Goal: Register for event/course

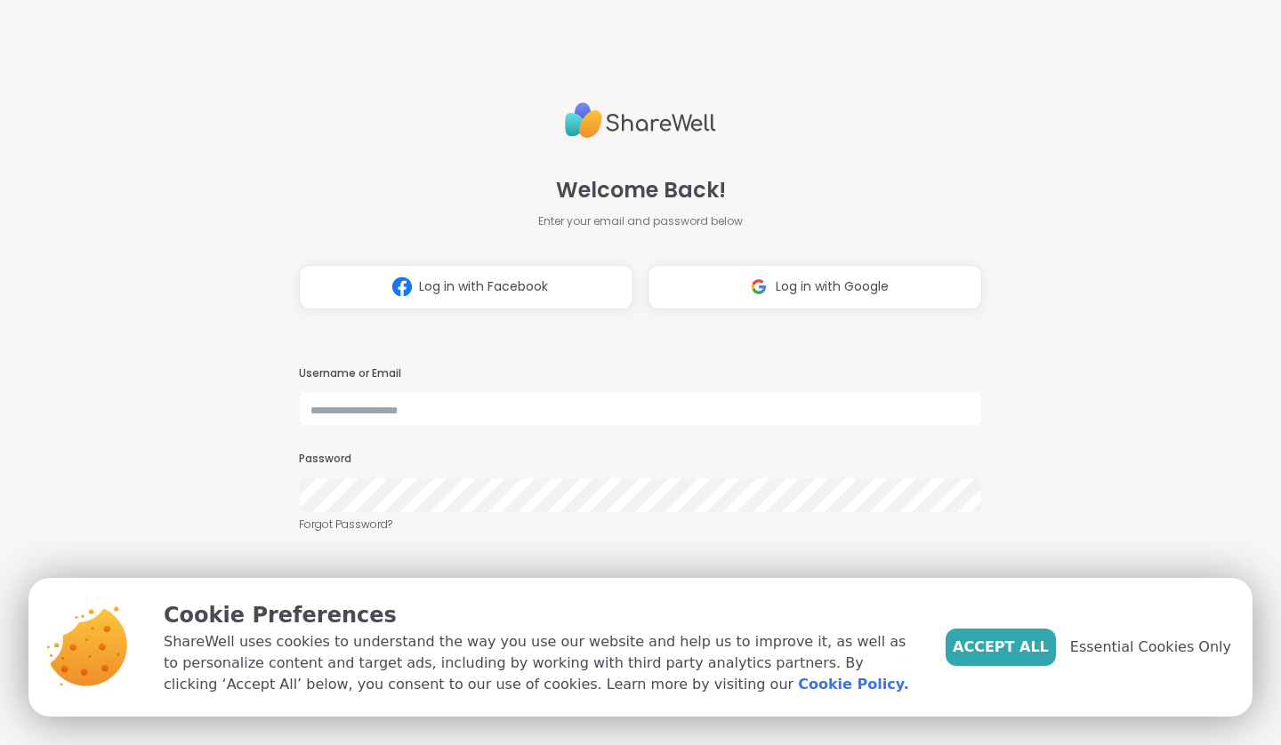
click at [782, 297] on button "Log in with Google" at bounding box center [814, 287] width 334 height 44
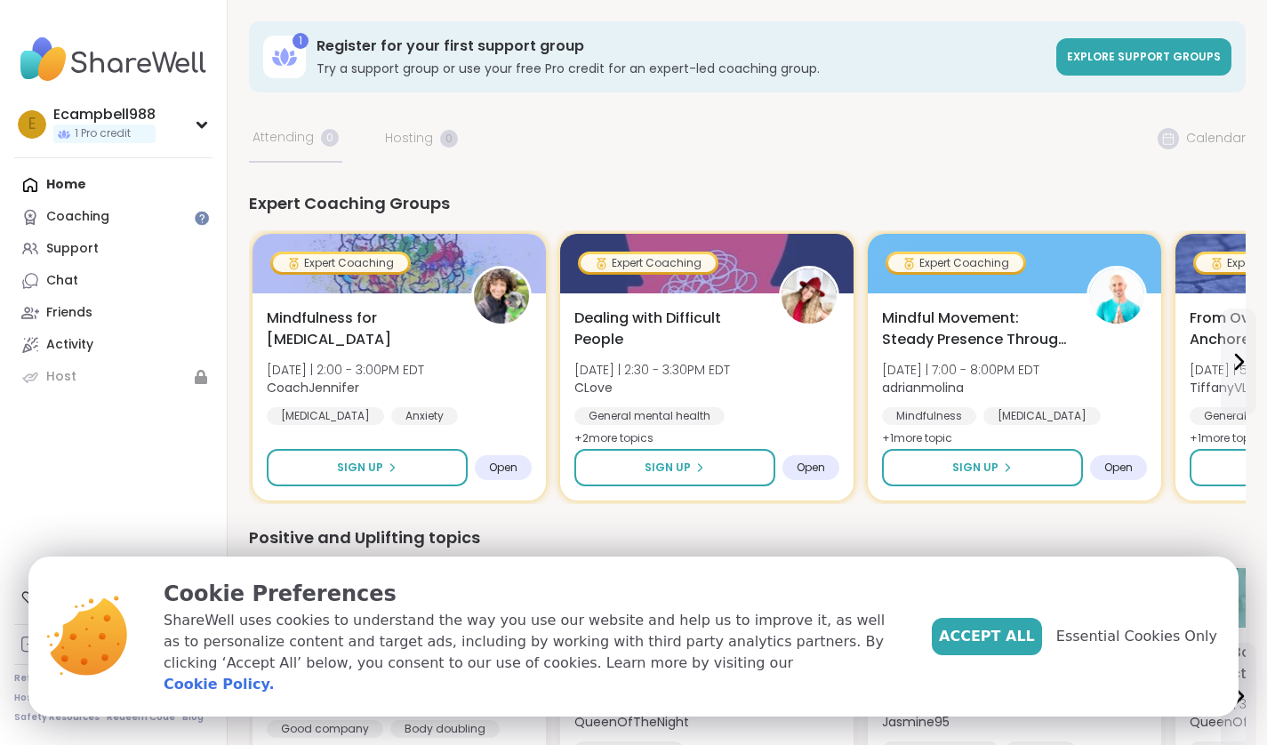
click at [1136, 646] on span "Essential Cookies Only" at bounding box center [1136, 636] width 161 height 21
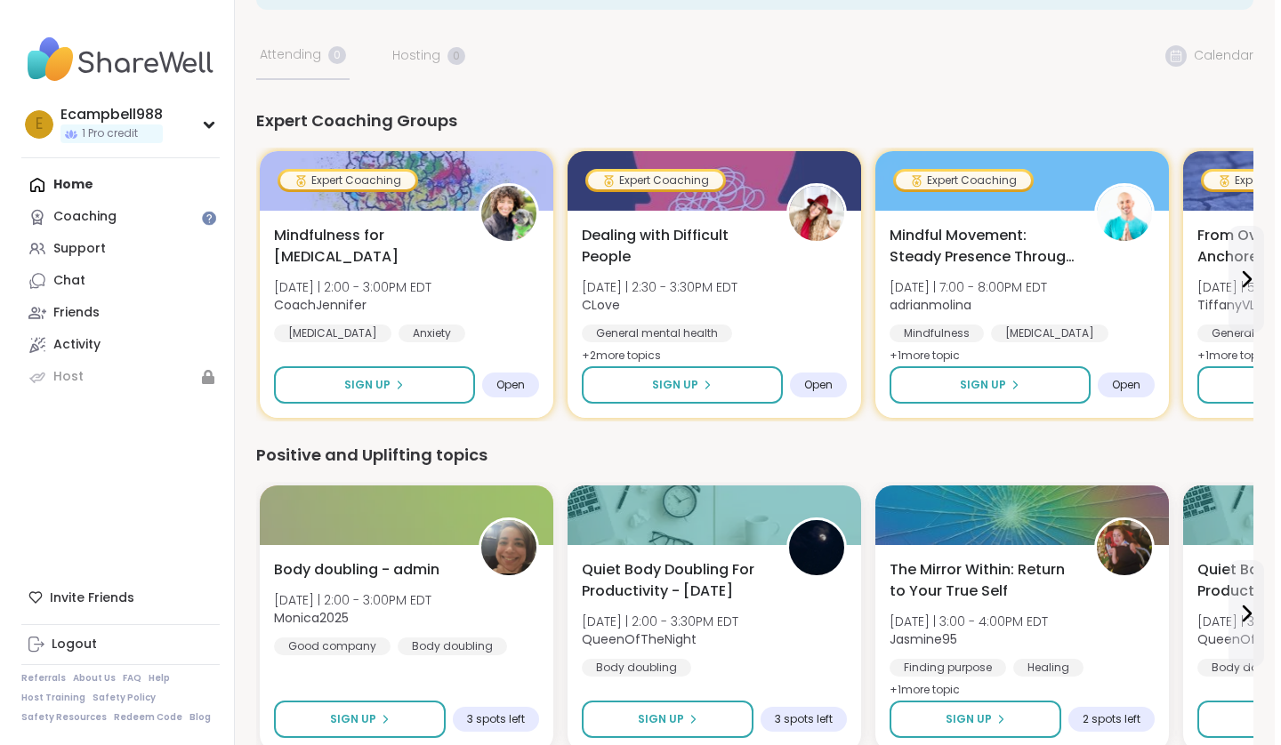
scroll to position [121, 0]
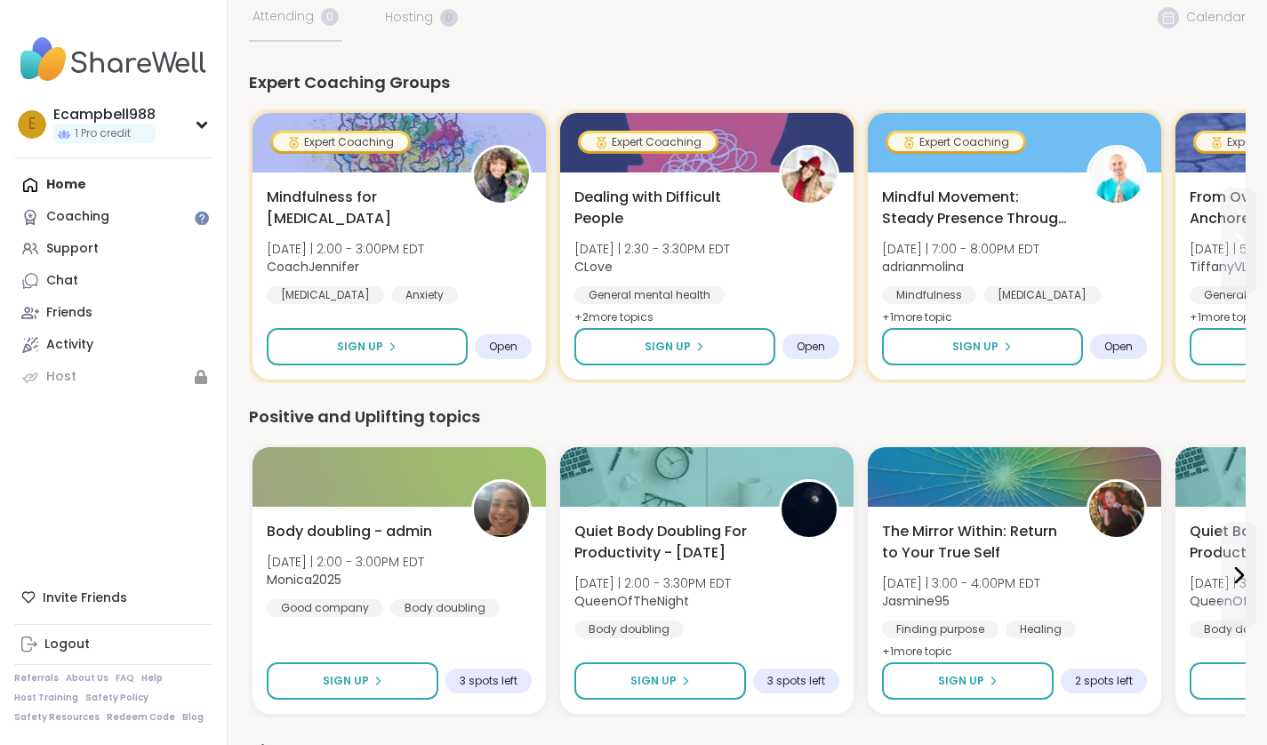
click at [1241, 246] on icon at bounding box center [1238, 240] width 21 height 21
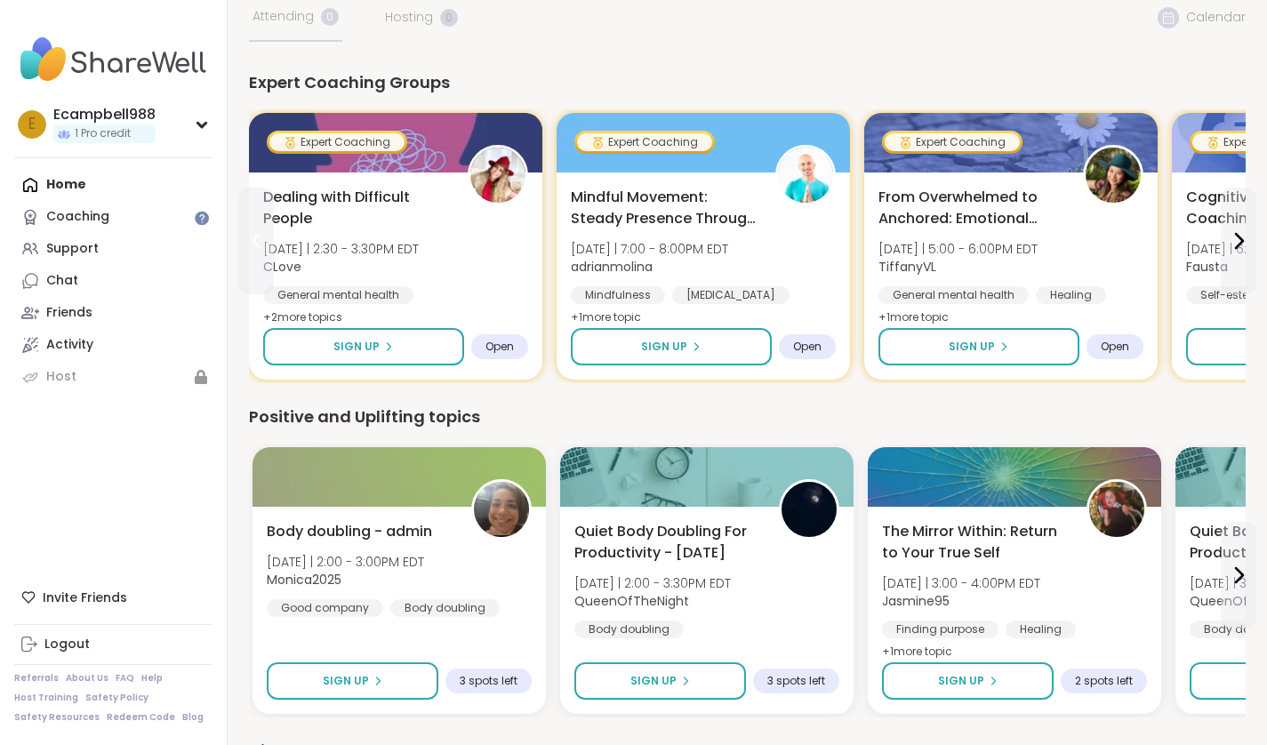
click at [249, 245] on icon at bounding box center [255, 240] width 21 height 21
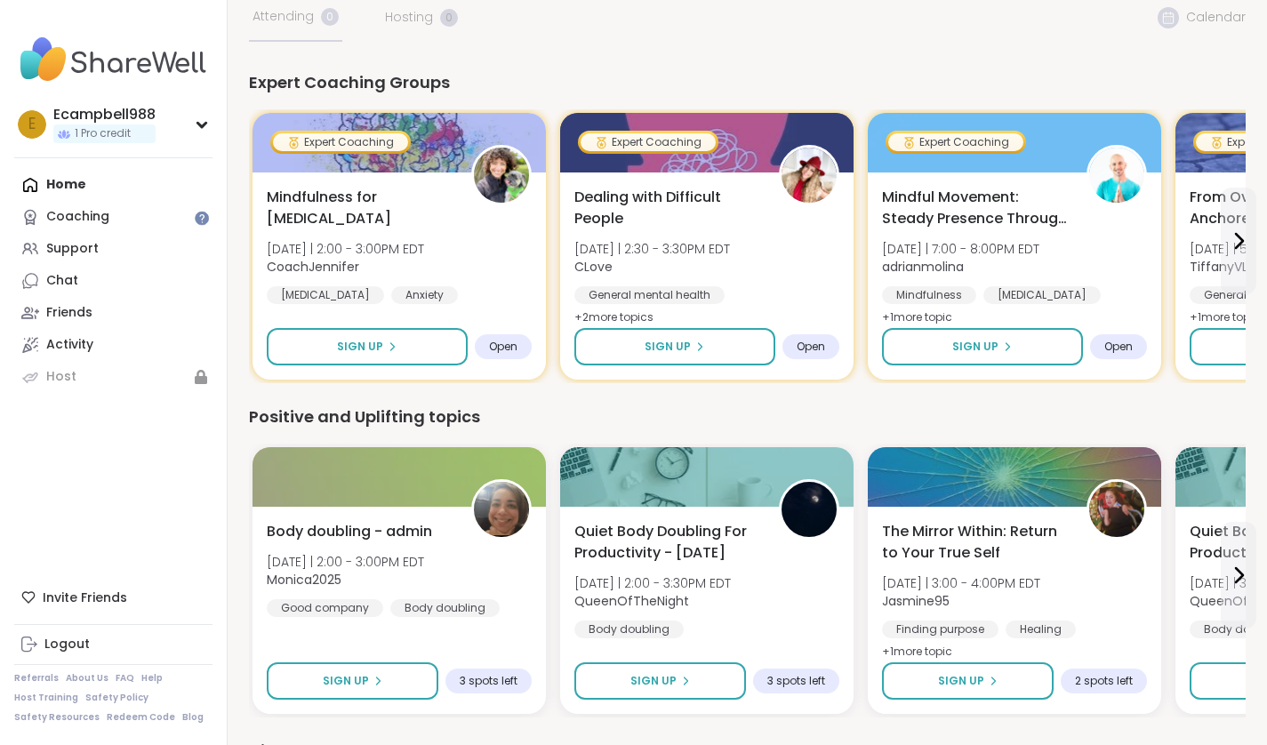
click at [341, 194] on span "Mindfulness for ADHD" at bounding box center [359, 208] width 185 height 43
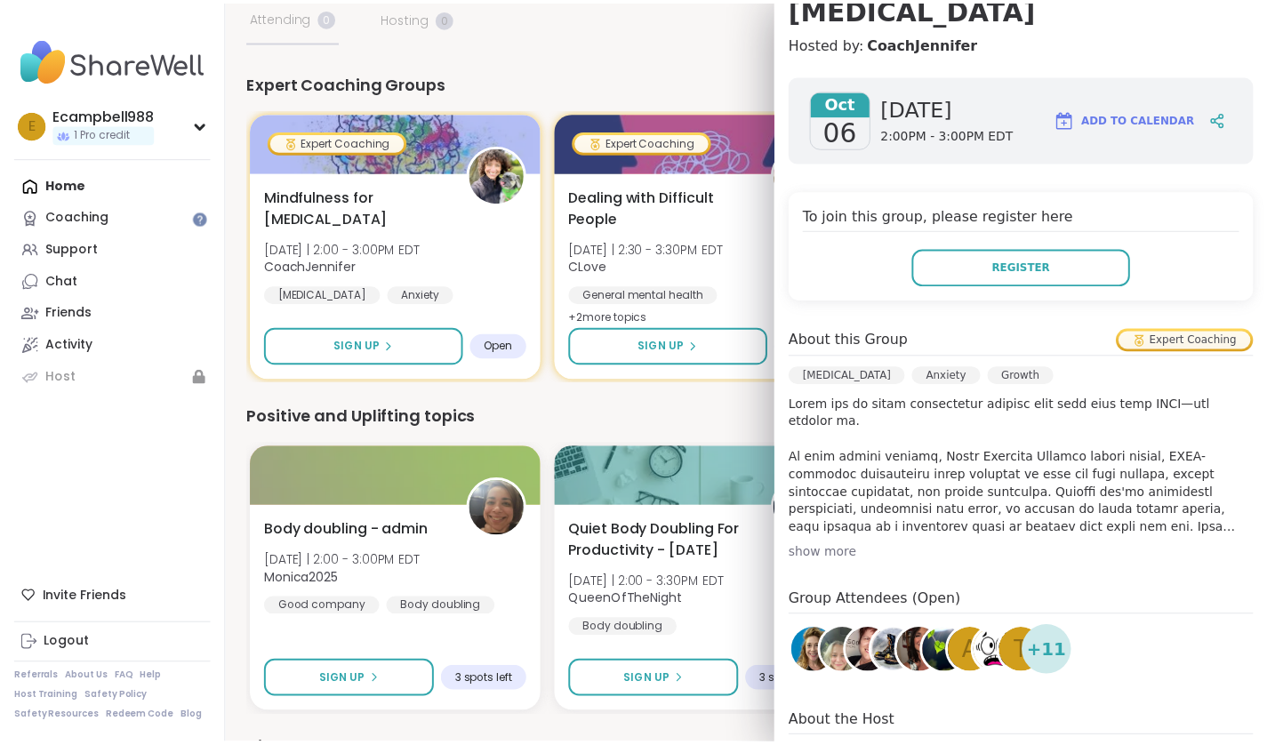
scroll to position [0, 0]
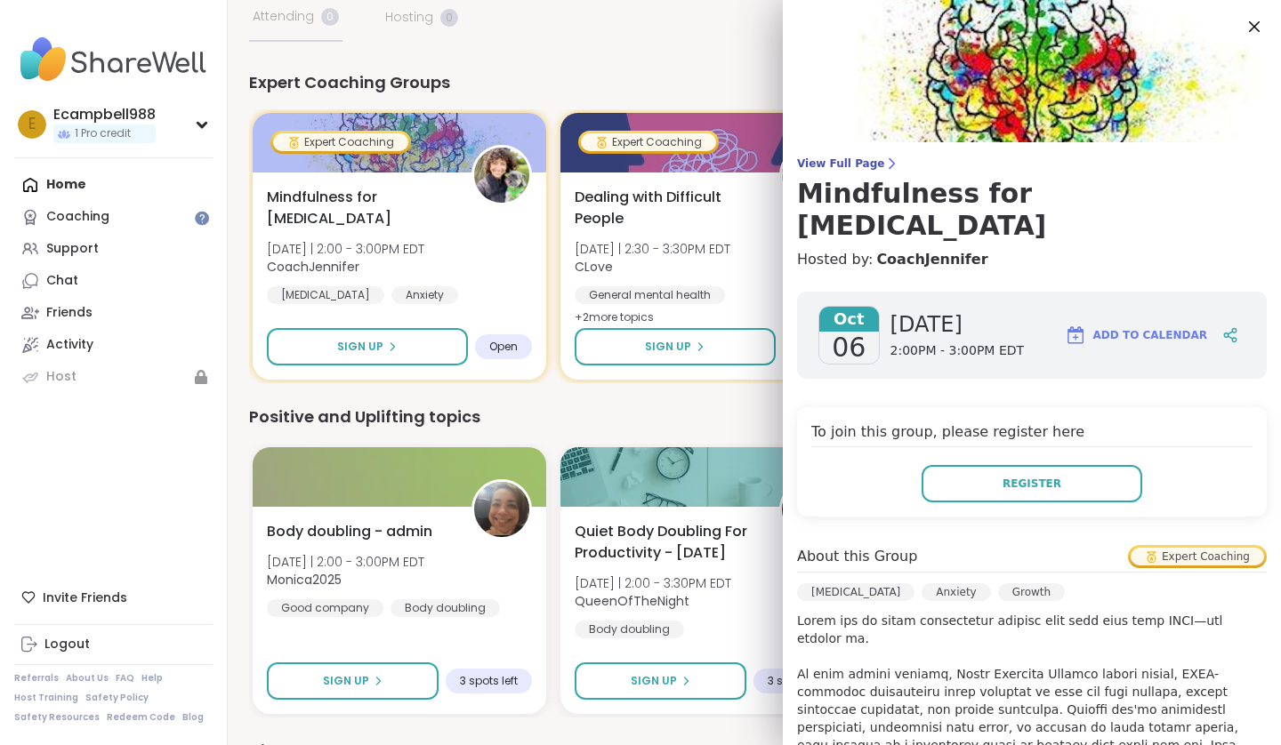
click at [1249, 28] on icon at bounding box center [1254, 26] width 11 height 11
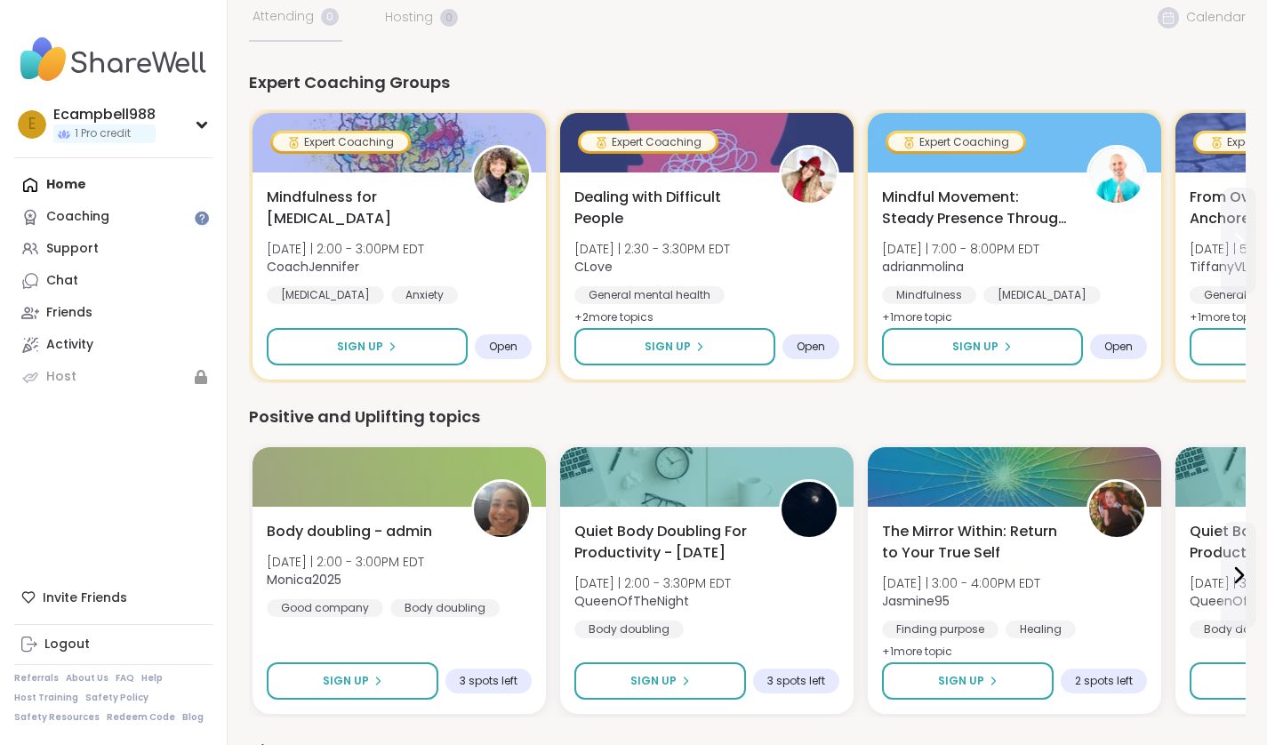
click at [1235, 259] on button at bounding box center [1239, 241] width 36 height 107
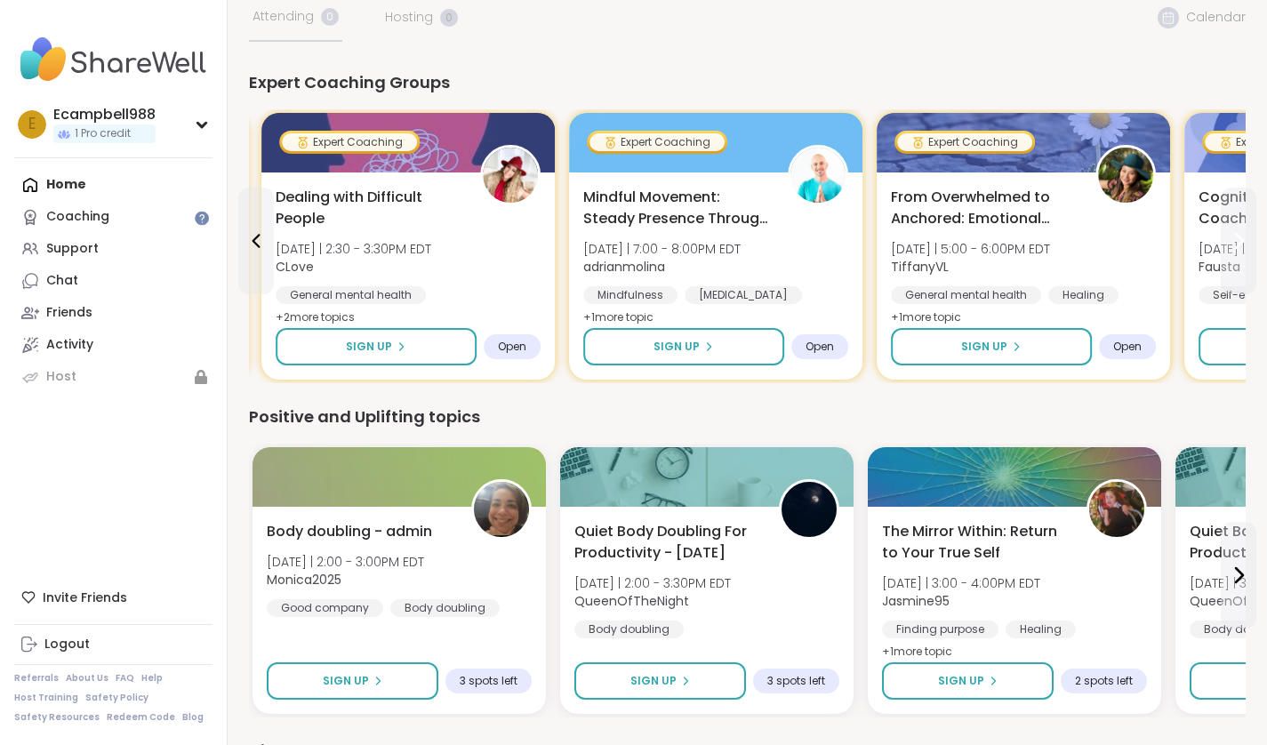
click at [1235, 259] on button at bounding box center [1239, 241] width 36 height 107
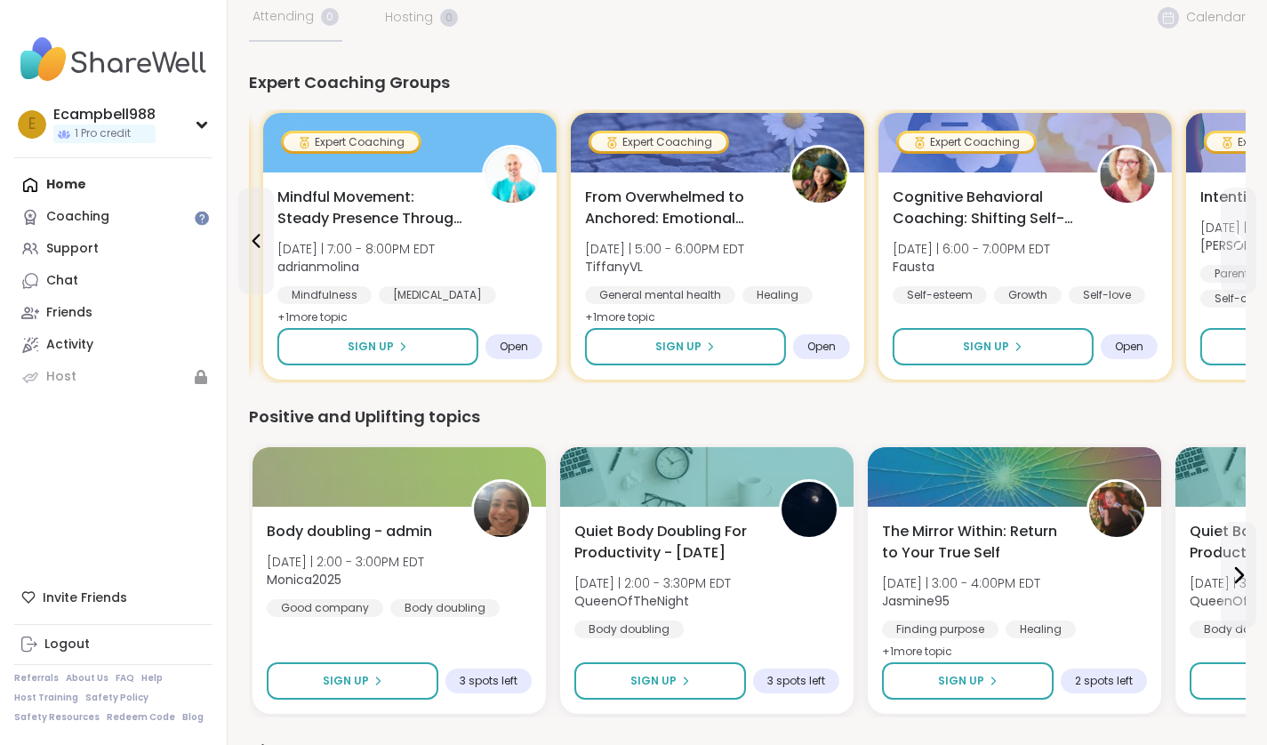
click at [1235, 259] on button at bounding box center [1239, 241] width 36 height 107
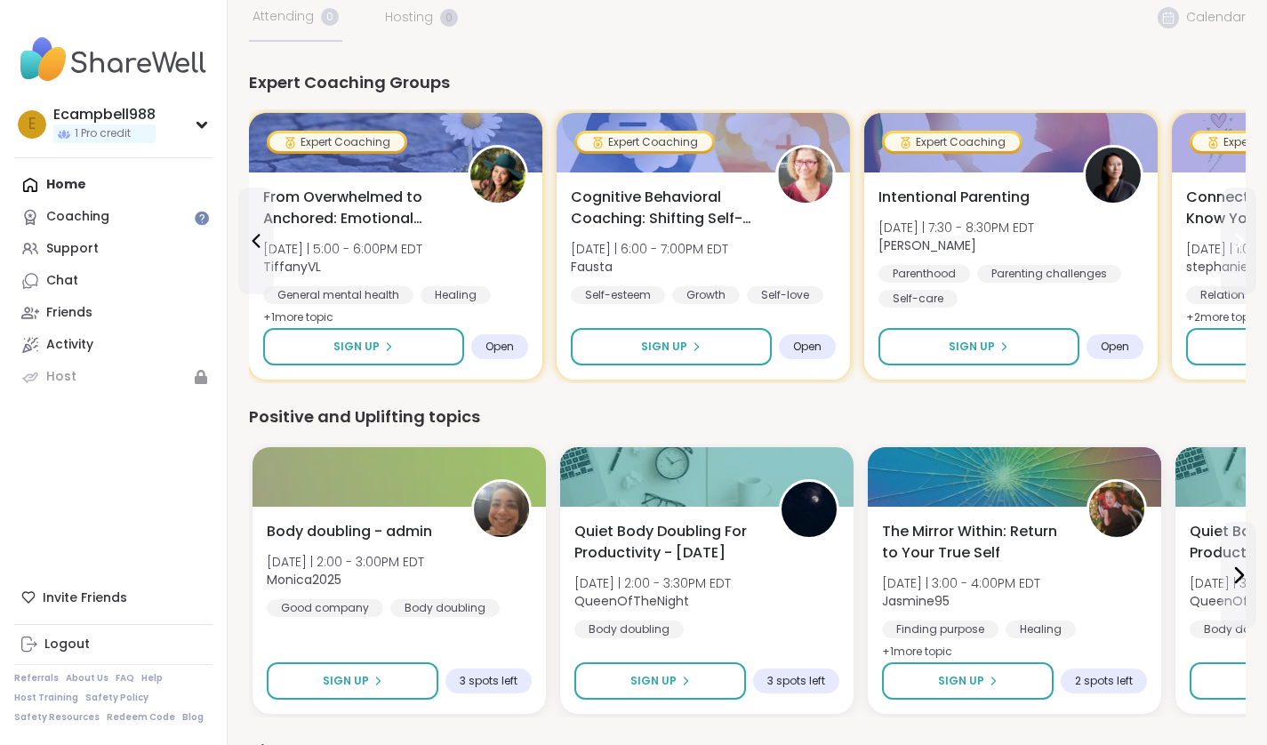
click at [1235, 259] on button at bounding box center [1239, 241] width 36 height 107
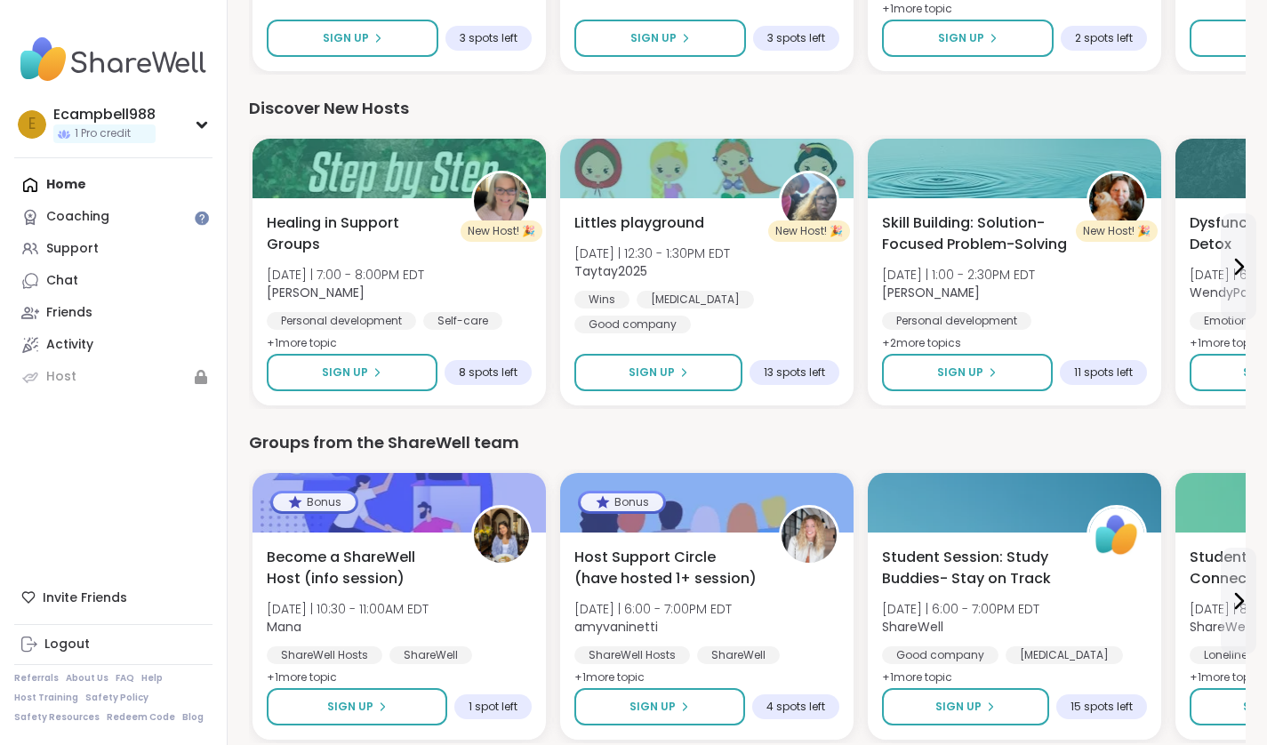
scroll to position [839, 0]
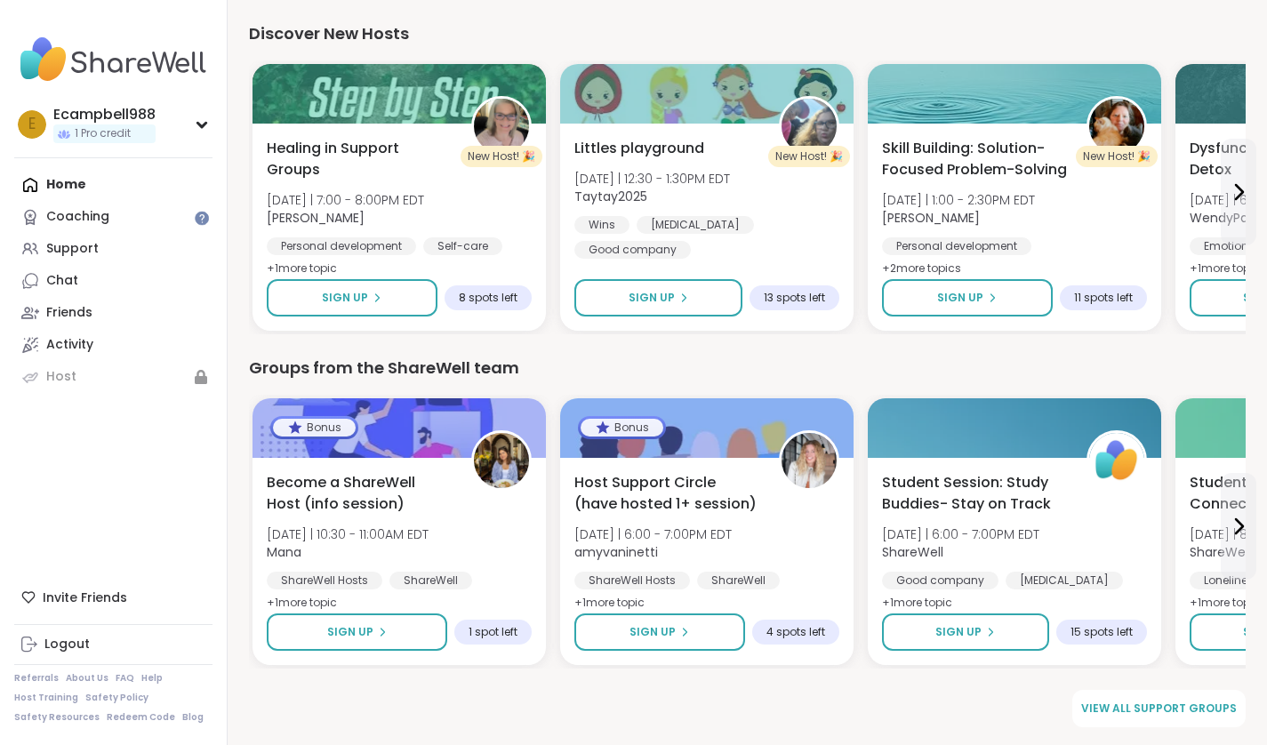
click at [64, 249] on div "Support" at bounding box center [72, 249] width 52 height 18
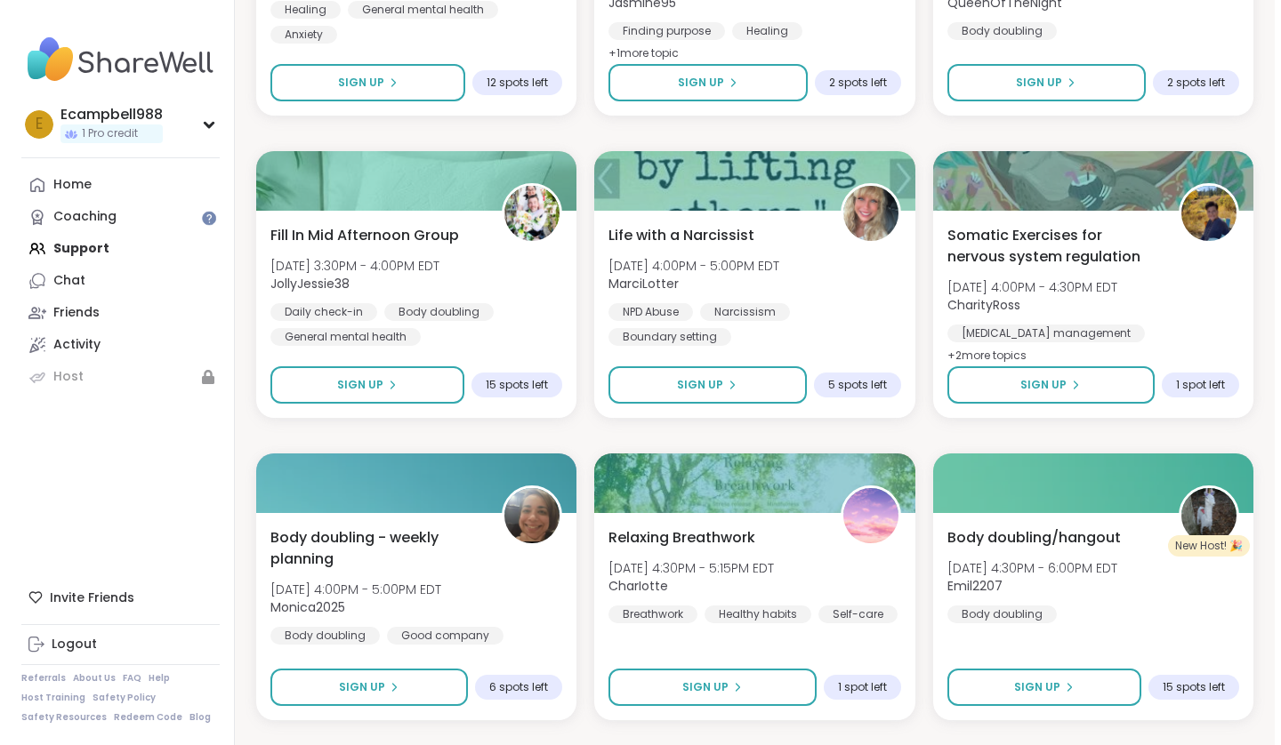
scroll to position [1101, 0]
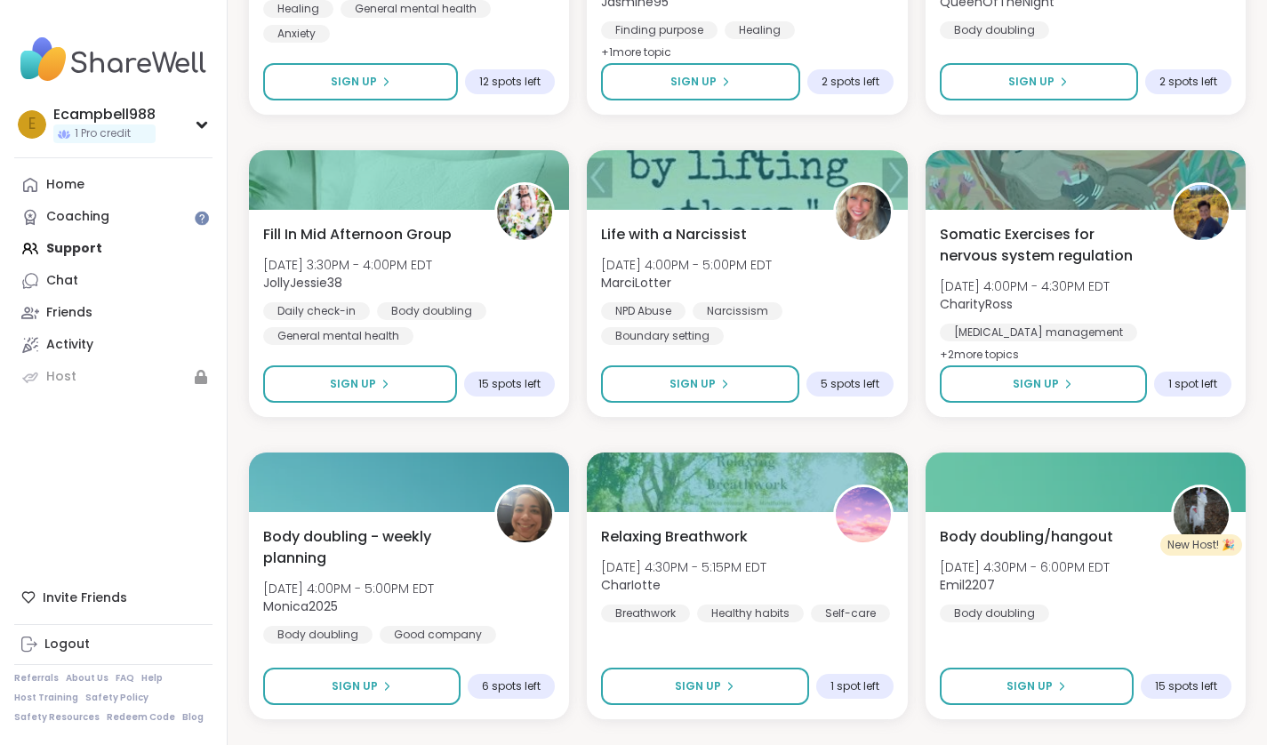
click at [731, 250] on div "Life with a Narcissist Mon, Oct 06 | 4:00PM - 5:00PM EDT MarciLotter NPD Abuse …" at bounding box center [747, 284] width 292 height 121
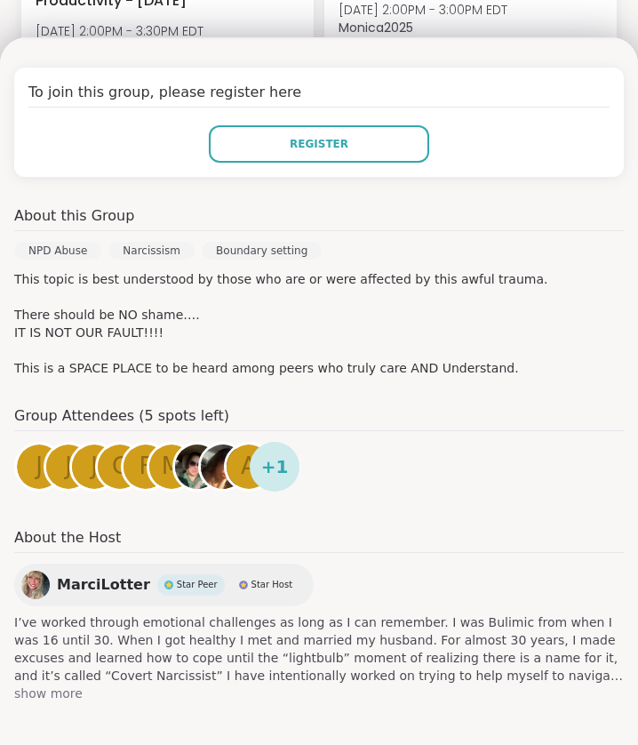
scroll to position [363, 0]
click at [32, 697] on span "show more" at bounding box center [319, 694] width 610 height 18
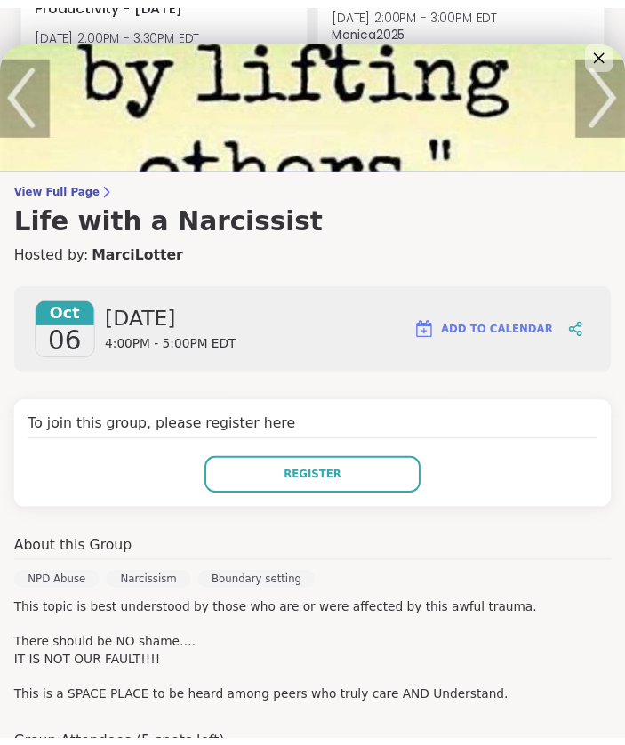
scroll to position [0, 0]
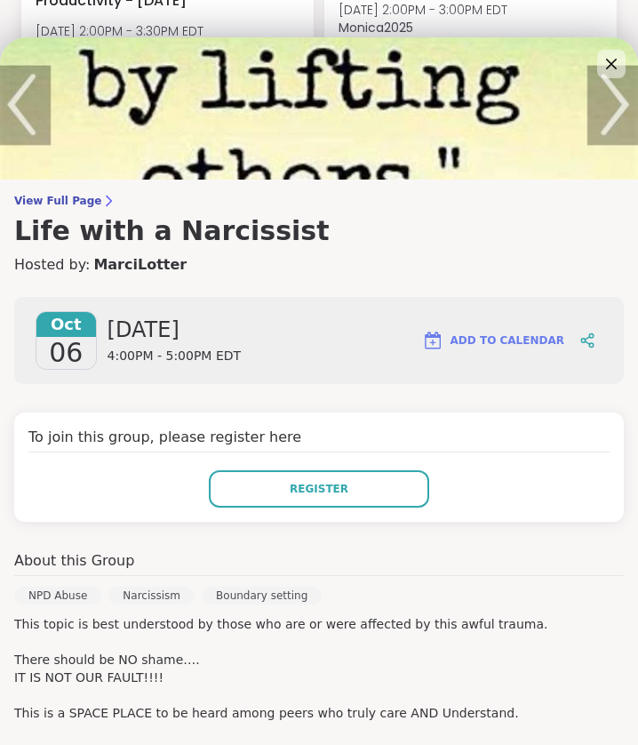
click at [76, 199] on span "View Full Page" at bounding box center [319, 201] width 610 height 14
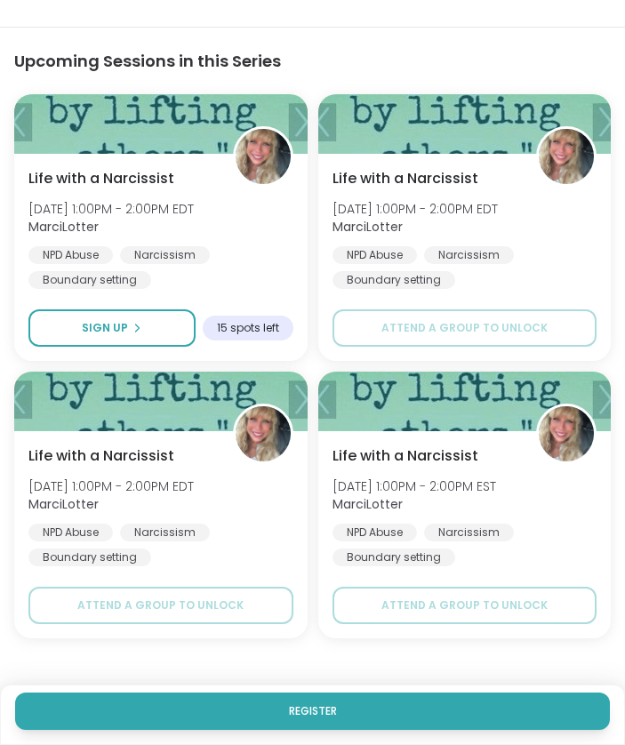
scroll to position [1410, 0]
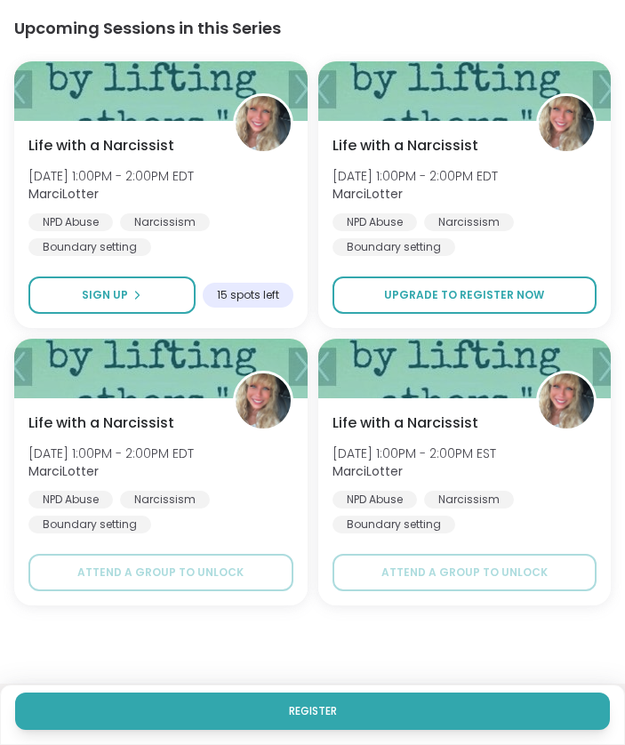
click at [435, 279] on button "Upgrade to register now" at bounding box center [465, 295] width 265 height 37
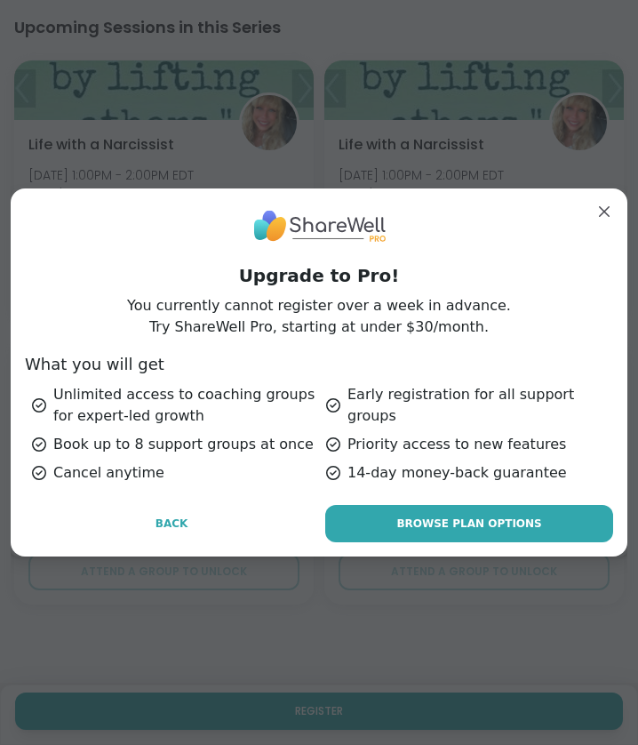
click at [156, 529] on span "Back" at bounding box center [172, 524] width 33 height 16
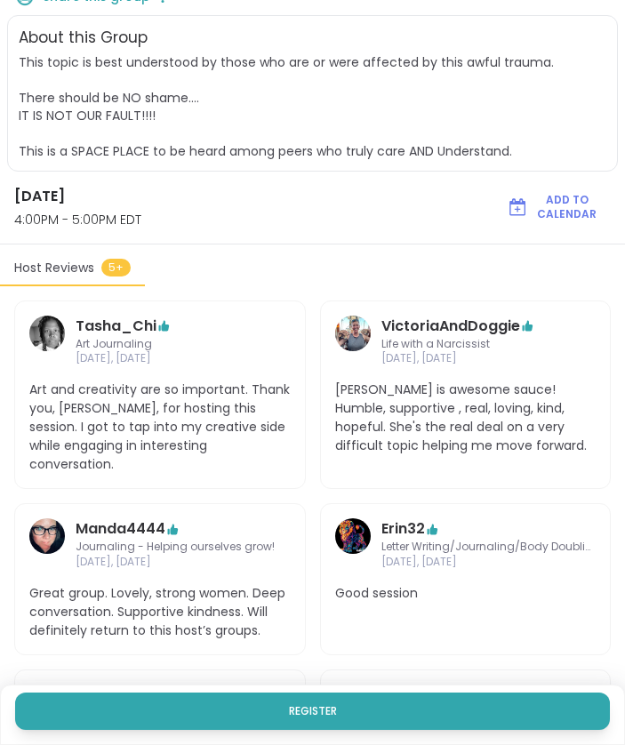
scroll to position [0, 0]
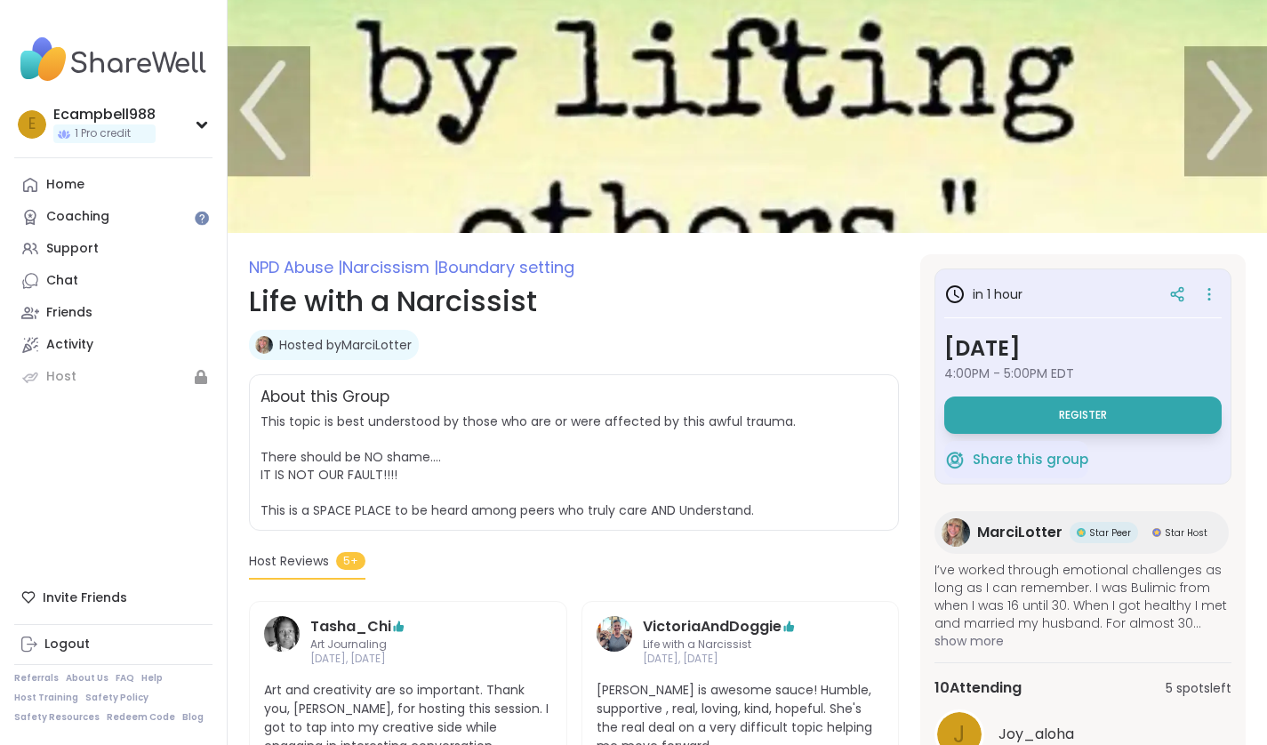
click at [1206, 302] on icon at bounding box center [1209, 294] width 18 height 25
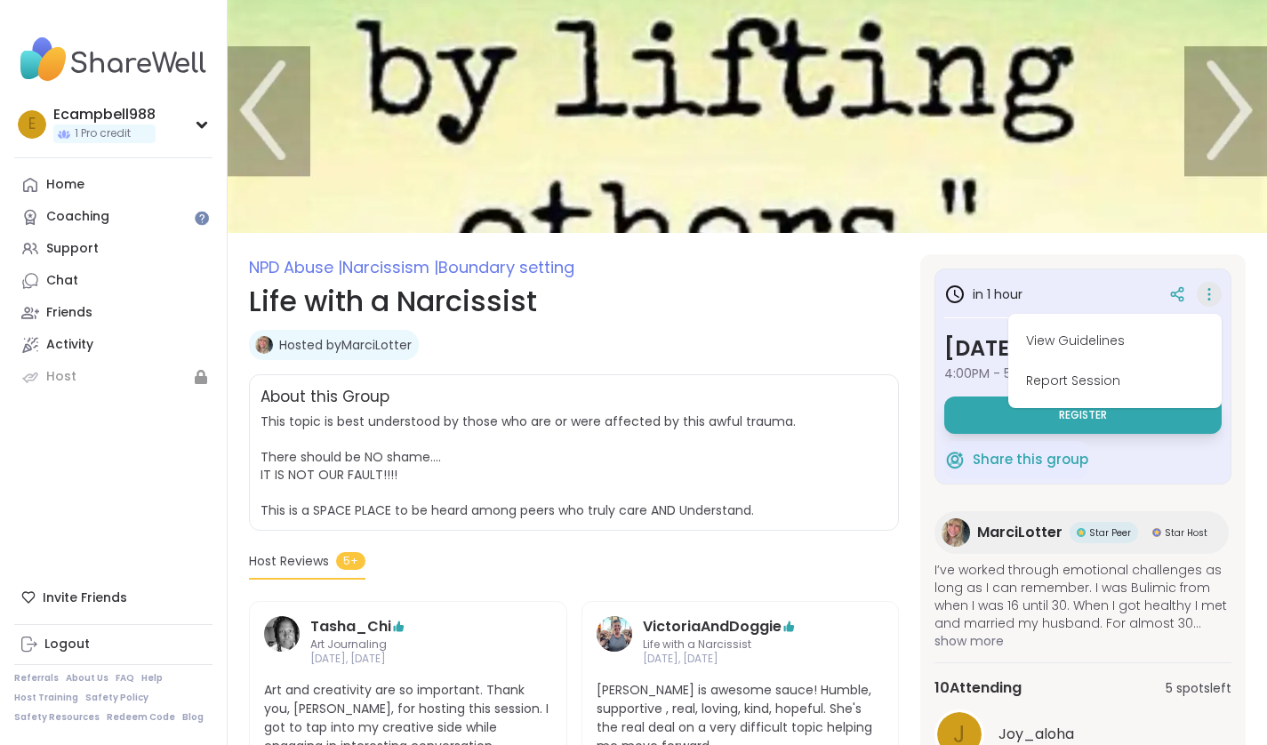
click at [1078, 343] on button "View Guidelines" at bounding box center [1115, 341] width 199 height 40
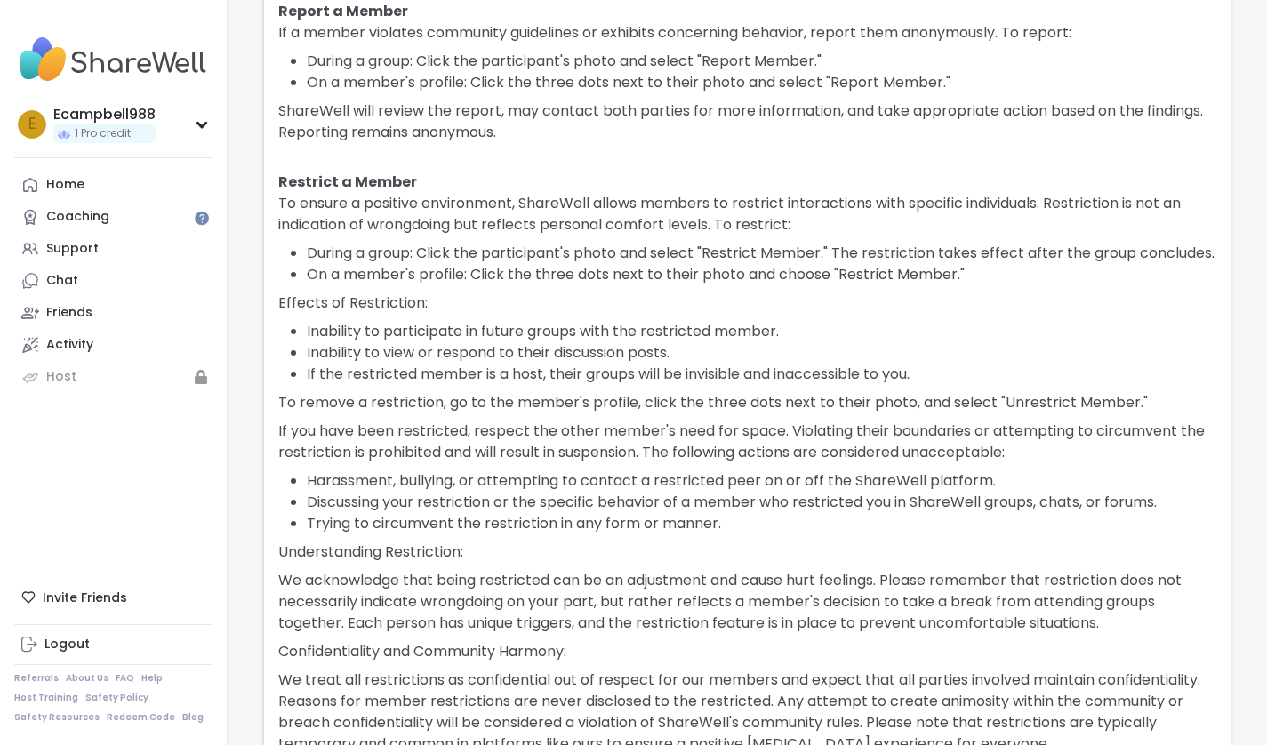
scroll to position [2484, 0]
click at [501, 341] on li "Inability to view or respond to their discussion posts." at bounding box center [762, 351] width 910 height 21
click at [276, 439] on div "ShareWell is a platform for [MEDICAL_DATA], where individuals share their lived…" at bounding box center [747, 14] width 968 height 4925
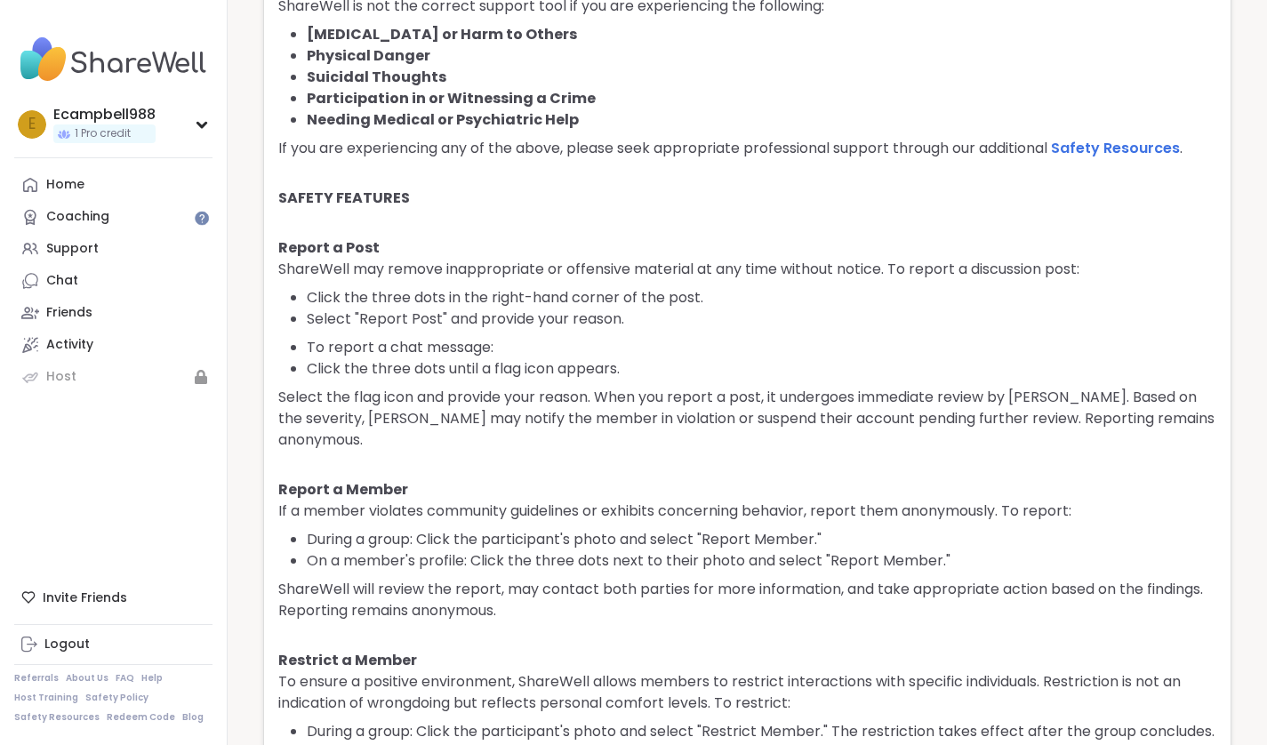
scroll to position [2001, 0]
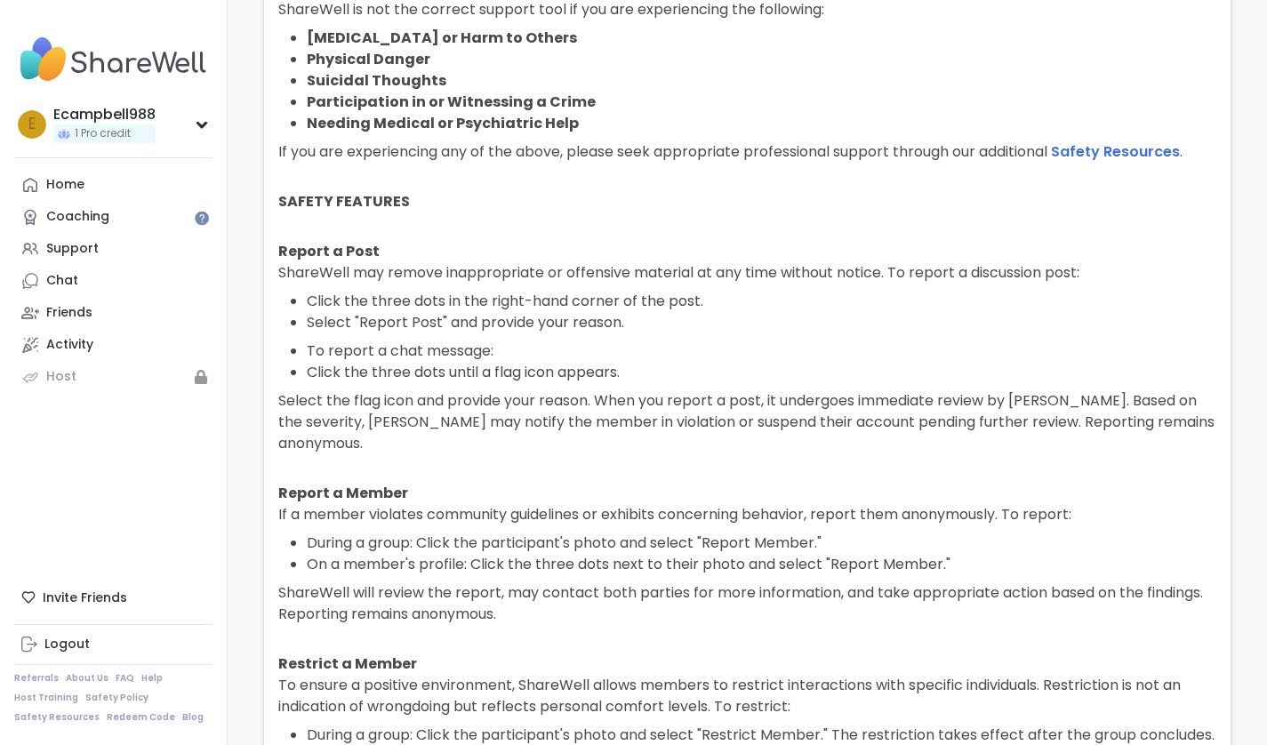
click at [493, 582] on p "ShareWell will review the report, may contact both parties for more information…" at bounding box center [747, 603] width 938 height 43
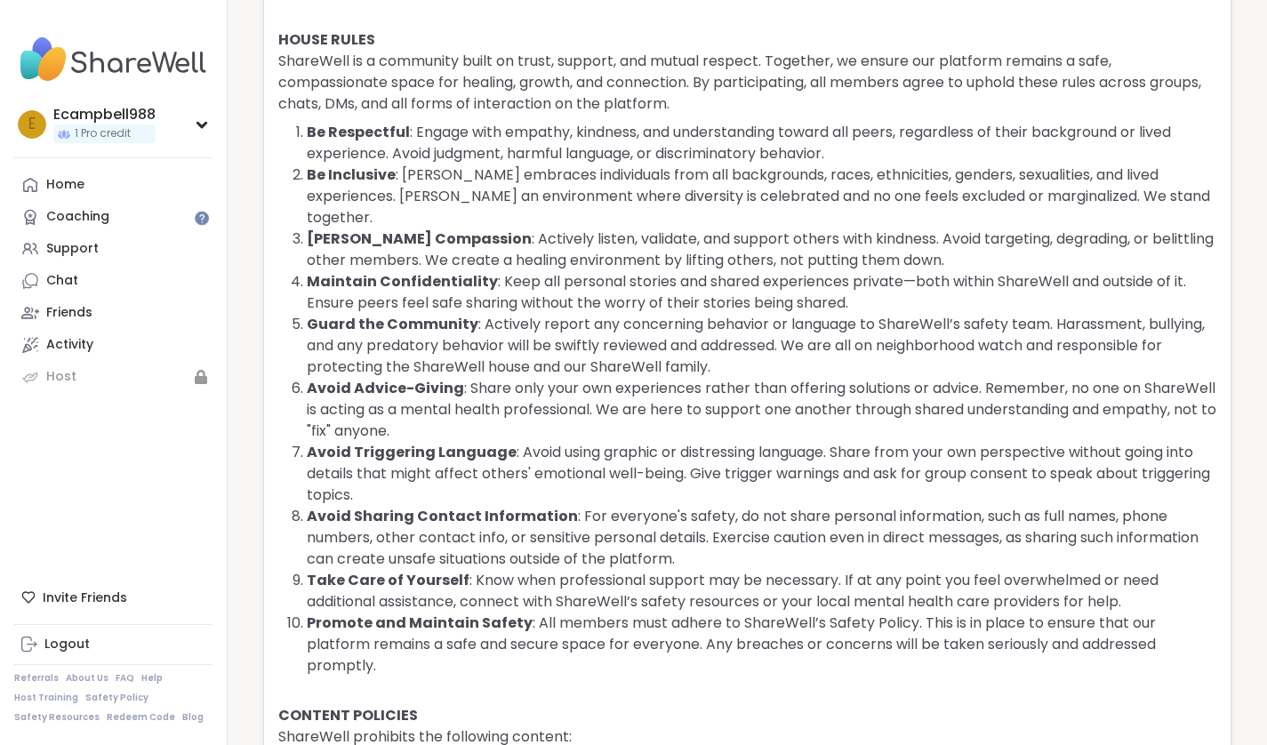
scroll to position [0, 0]
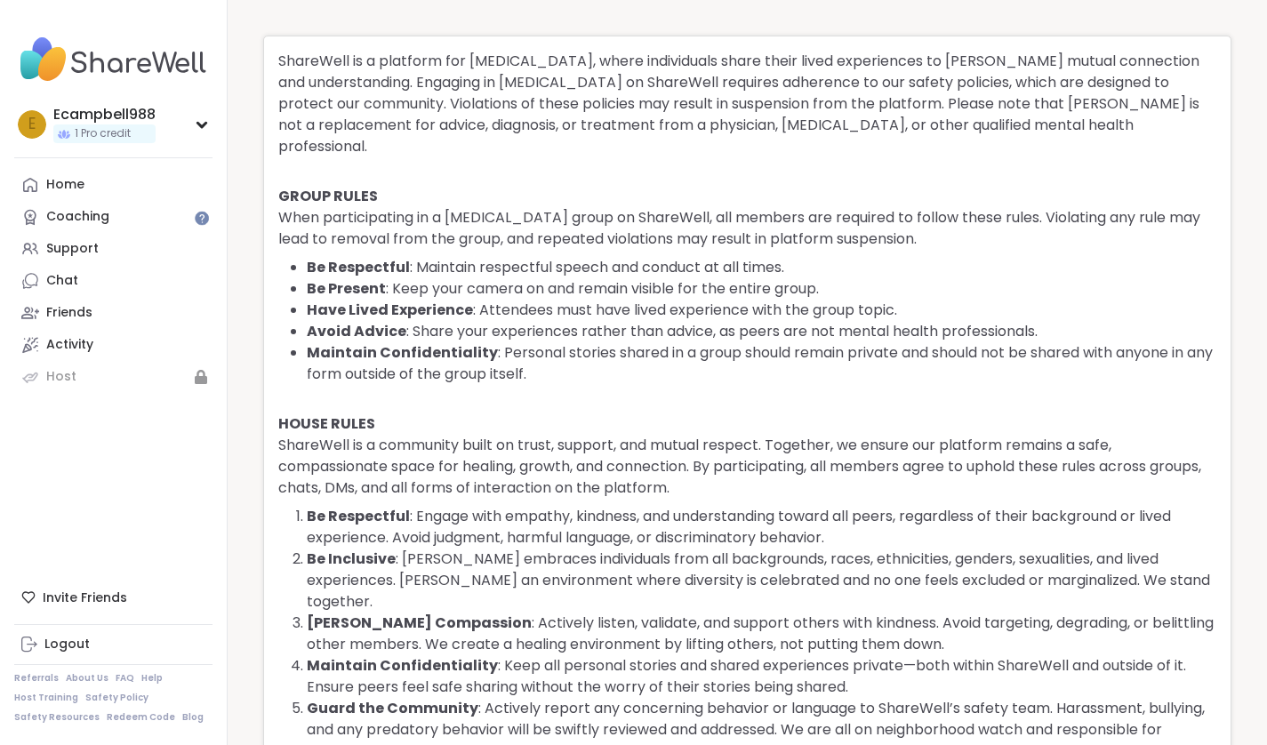
click at [446, 414] on h4 "HOUSE RULES" at bounding box center [747, 424] width 938 height 21
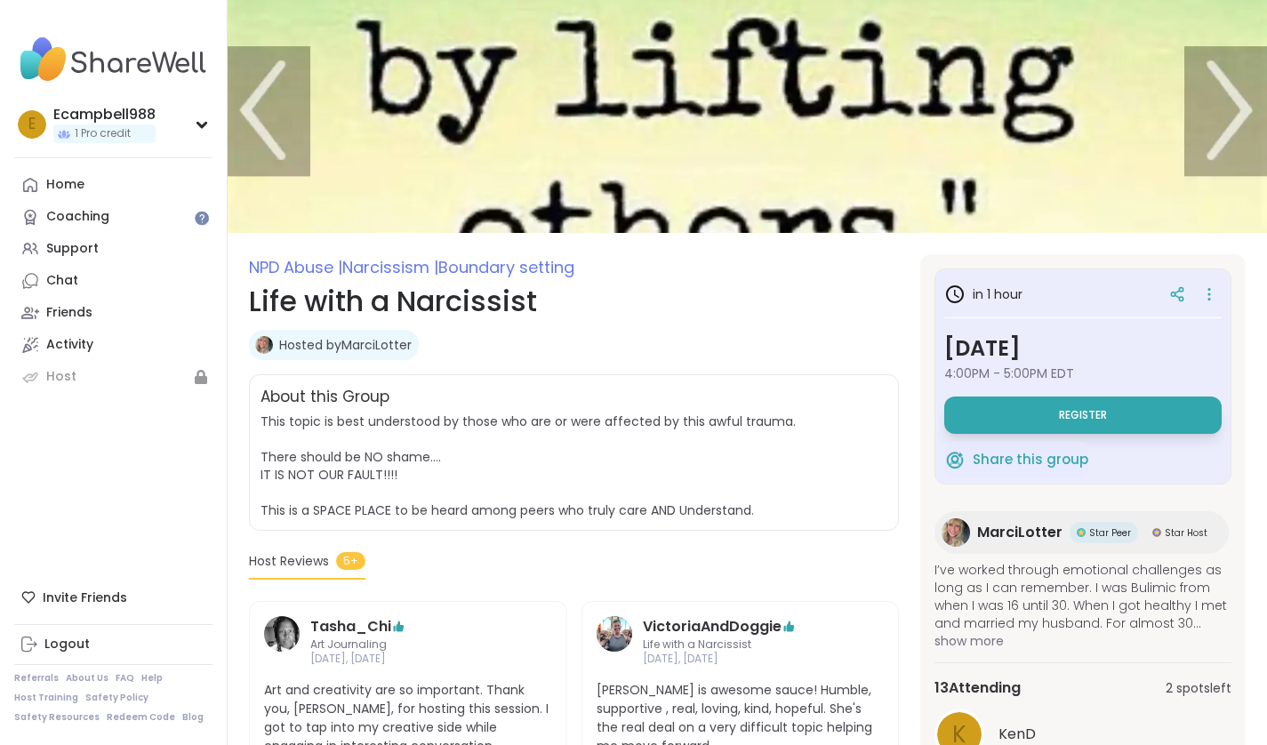
click at [82, 55] on img at bounding box center [113, 59] width 198 height 62
click at [701, 324] on div "NPD Abuse | Narcissism | Boundary setting Life with a Narcissist Hosted by Marc…" at bounding box center [574, 303] width 650 height 99
